Goal: Task Accomplishment & Management: Use online tool/utility

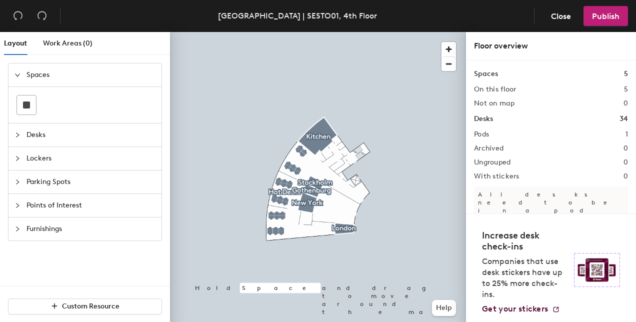
click at [14, 78] on div "Spaces" at bounding box center [85, 75] width 153 height 23
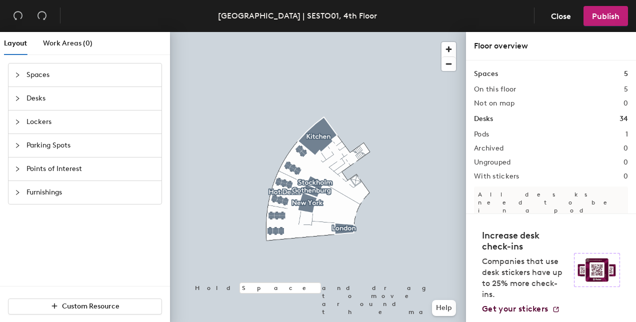
click at [14, 72] on div "Spaces" at bounding box center [85, 75] width 153 height 23
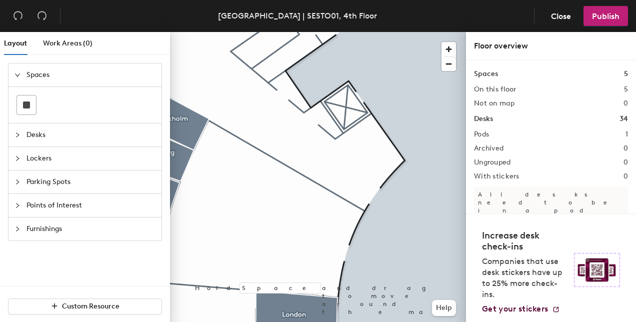
click at [32, 135] on span "Desks" at bounding box center [91, 135] width 129 height 23
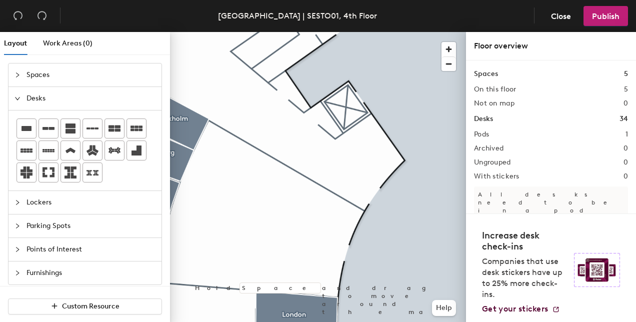
click at [16, 79] on div at bounding box center [21, 75] width 12 height 11
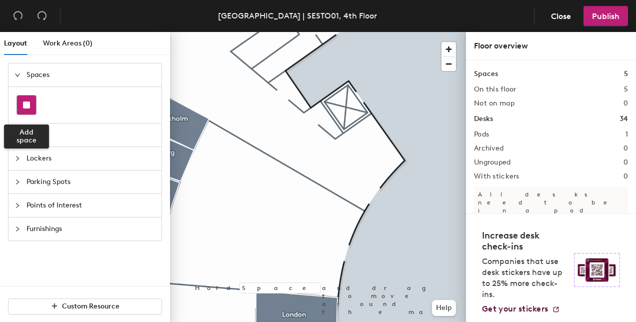
click at [25, 107] on rect at bounding box center [26, 105] width 7 height 7
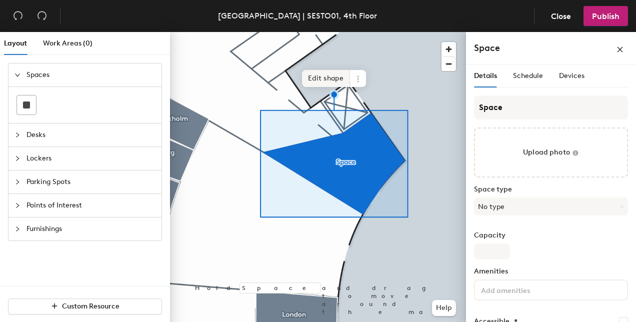
click at [319, 75] on span "Edit shape" at bounding box center [326, 78] width 48 height 17
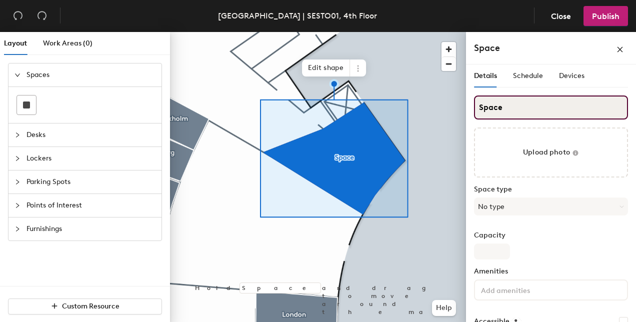
click at [523, 110] on input "Space" at bounding box center [551, 108] width 154 height 24
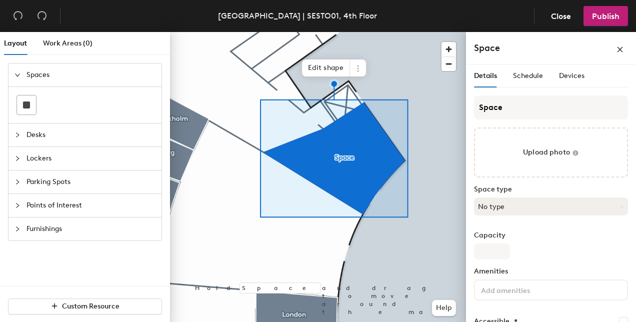
click at [521, 206] on button "No type" at bounding box center [551, 207] width 154 height 18
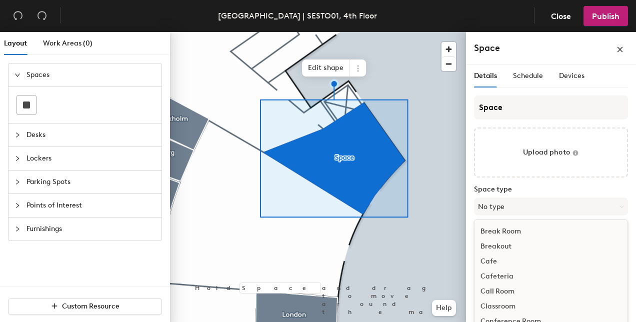
click at [535, 195] on div "Space type No type Break Room Breakout Cafe Cafeteria Call Room Classroom Confe…" at bounding box center [551, 205] width 154 height 38
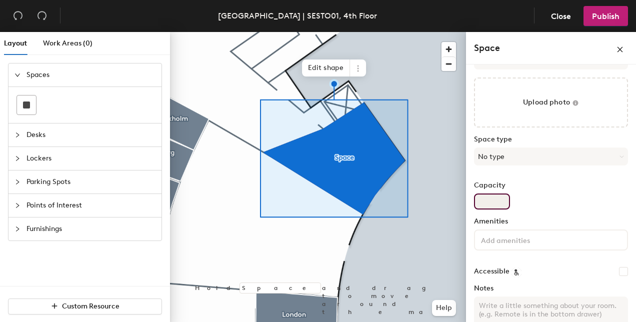
click at [482, 203] on input "Capacity" at bounding box center [492, 202] width 36 height 16
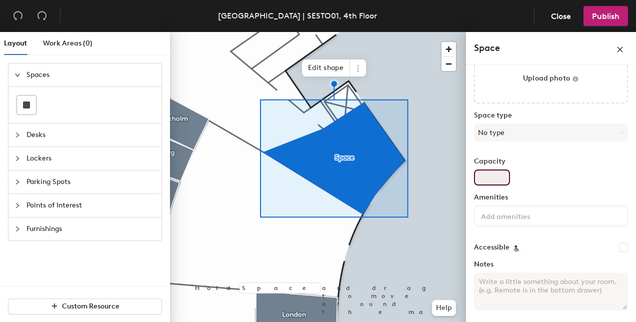
scroll to position [0, 0]
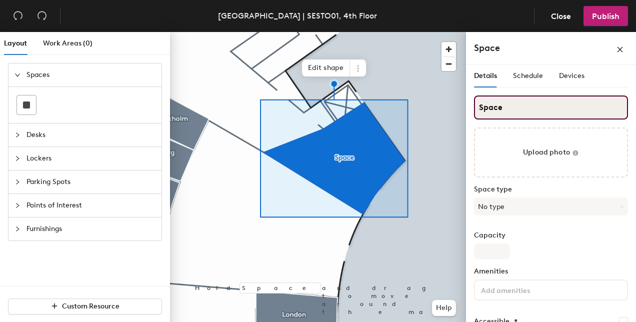
click at [516, 111] on input "Space" at bounding box center [551, 108] width 154 height 24
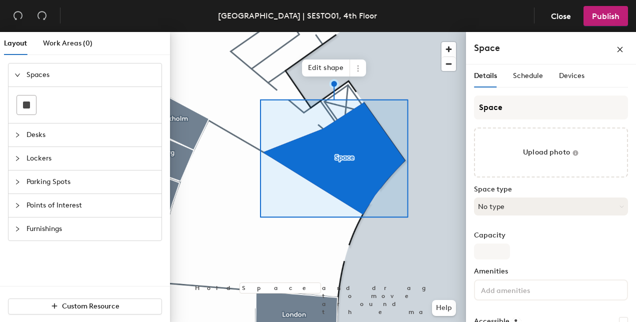
click at [515, 204] on button "No type" at bounding box center [551, 207] width 154 height 18
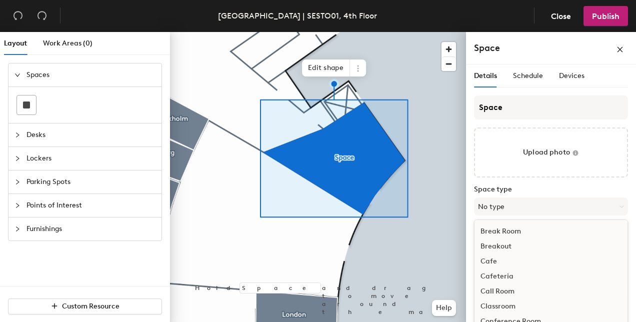
click at [517, 231] on div "Break Room" at bounding box center [551, 231] width 153 height 15
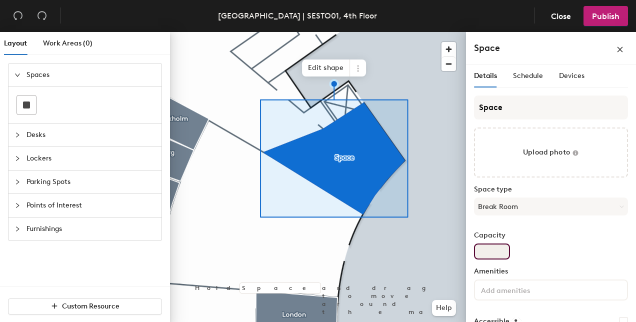
click at [493, 250] on input "Capacity" at bounding box center [492, 252] width 36 height 16
type input "4"
click at [510, 208] on button "Break Room" at bounding box center [551, 207] width 154 height 18
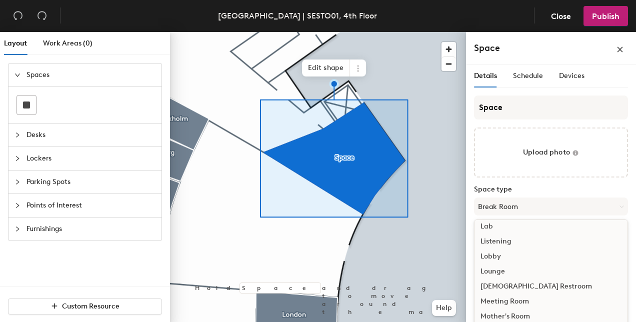
click at [525, 303] on div "Meeting Room" at bounding box center [551, 301] width 153 height 15
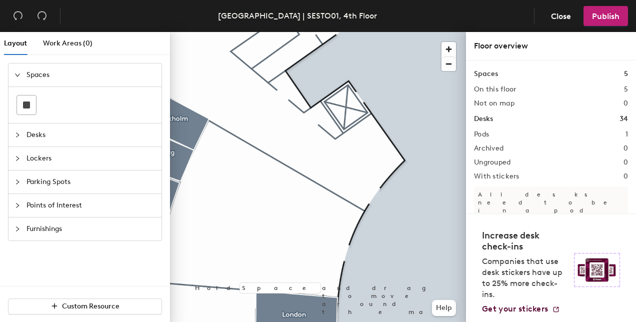
click at [37, 138] on span "Desks" at bounding box center [91, 135] width 129 height 23
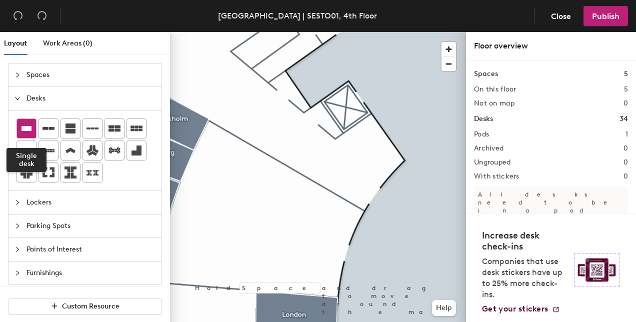
click at [34, 124] on div at bounding box center [26, 128] width 19 height 19
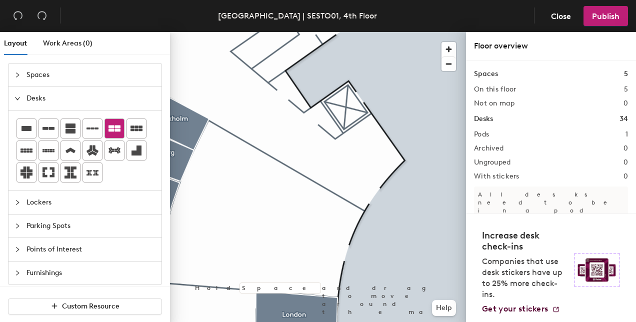
click at [105, 126] on div at bounding box center [114, 128] width 19 height 19
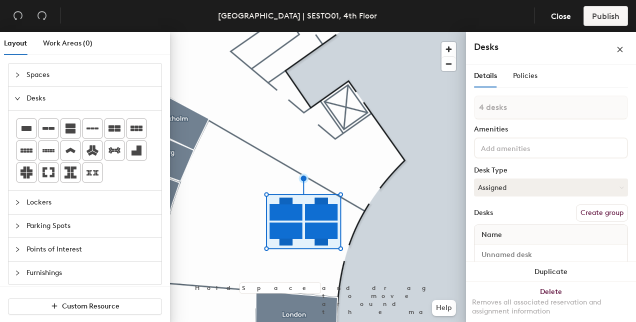
click at [586, 212] on button "Create group" at bounding box center [602, 213] width 52 height 17
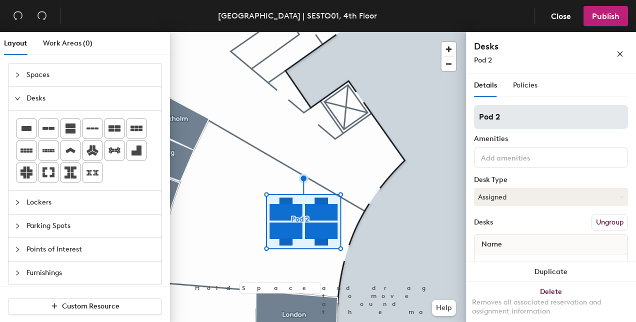
drag, startPoint x: 517, startPoint y: 118, endPoint x: 476, endPoint y: 128, distance: 42.7
click at [476, 128] on input "Pod 2" at bounding box center [551, 117] width 154 height 24
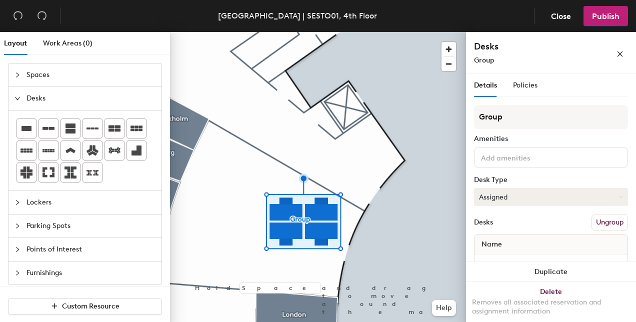
type input "Group"
click at [495, 193] on button "Assigned" at bounding box center [551, 197] width 154 height 18
click at [509, 259] on div "Hoteled" at bounding box center [525, 258] width 100 height 15
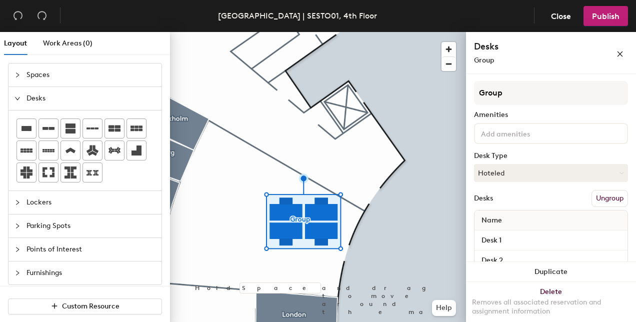
scroll to position [26, 0]
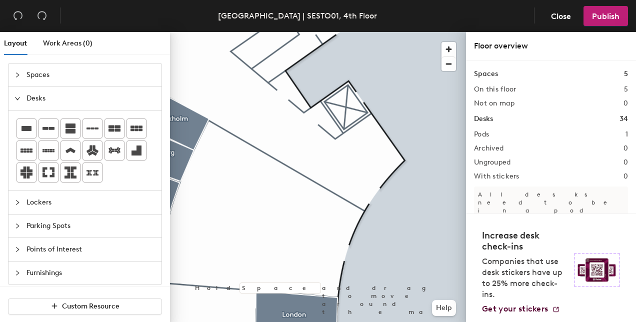
click at [43, 196] on span "Lockers" at bounding box center [91, 202] width 129 height 23
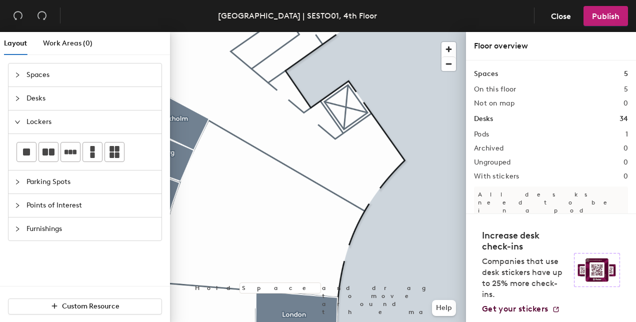
click at [60, 175] on span "Parking Spots" at bounding box center [91, 182] width 129 height 23
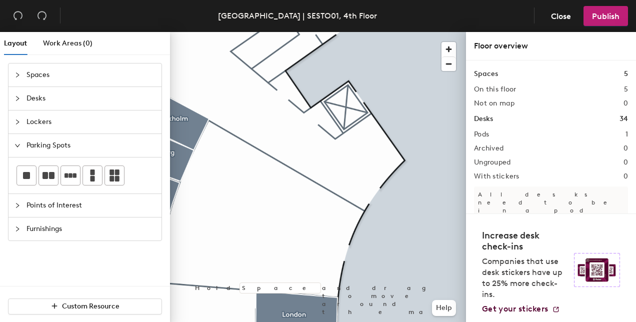
click at [55, 211] on span "Points of Interest" at bounding box center [91, 205] width 129 height 23
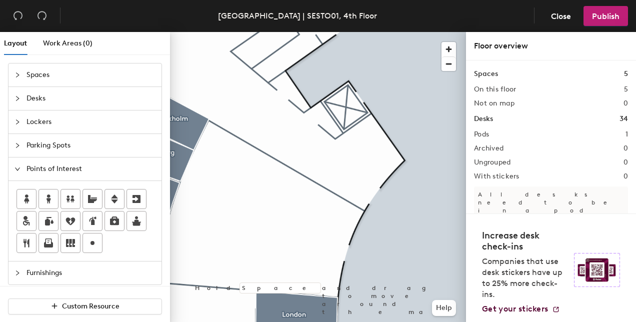
click at [78, 278] on span "Furnishings" at bounding box center [91, 273] width 129 height 23
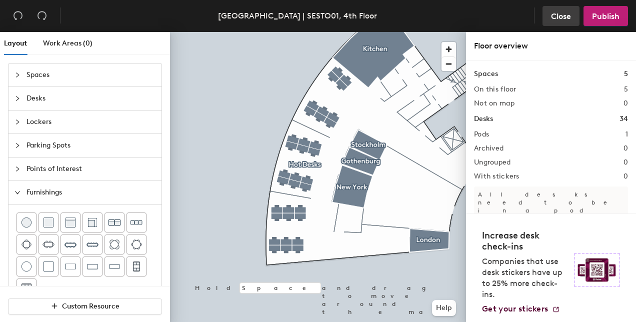
click at [556, 19] on span "Close" at bounding box center [561, 17] width 20 height 10
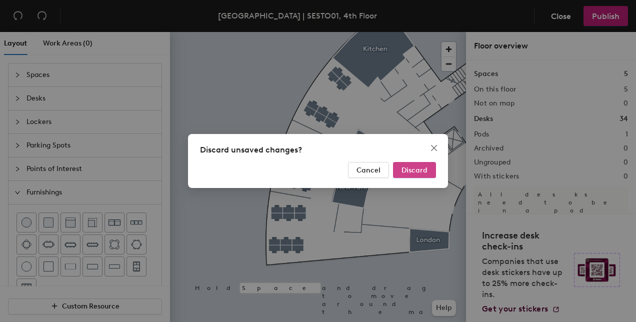
click at [413, 169] on span "Discard" at bounding box center [415, 170] width 26 height 9
